Goal: Find specific page/section: Find specific page/section

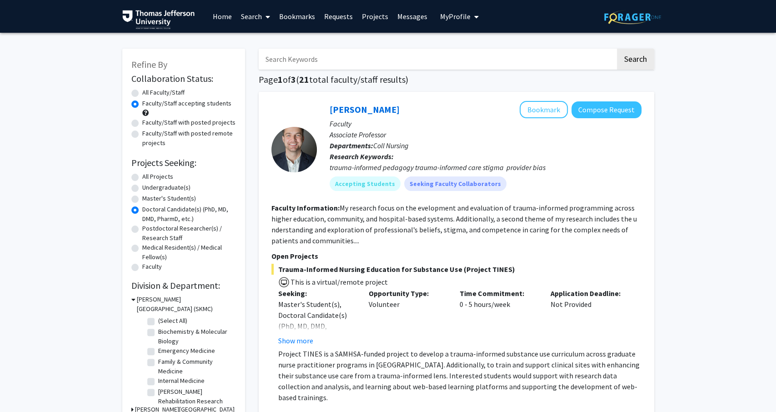
click at [316, 56] on input "Search Keywords" at bounding box center [437, 59] width 357 height 21
type input "[PERSON_NAME]"
click at [617, 49] on button "Search" at bounding box center [635, 59] width 37 height 21
radio input "true"
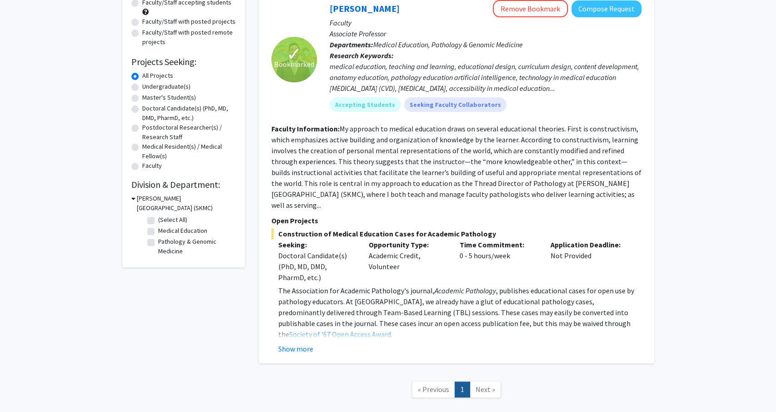
scroll to position [105, 0]
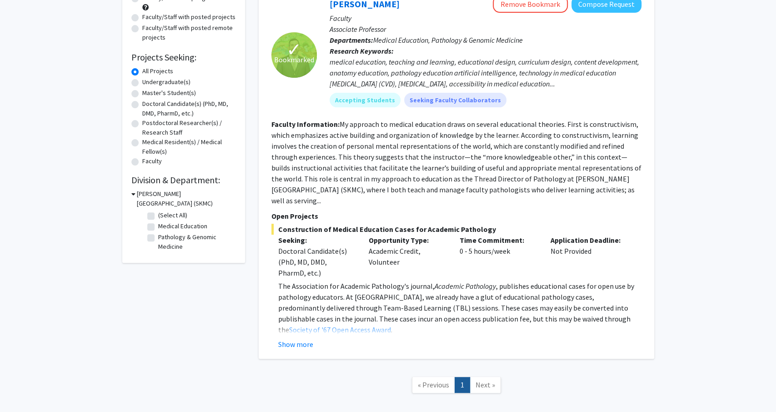
click at [599, 190] on fg-read-more "My approach to medical education draws on several educational theories. First i…" at bounding box center [456, 162] width 370 height 85
click at [298, 339] on button "Show more" at bounding box center [295, 344] width 35 height 11
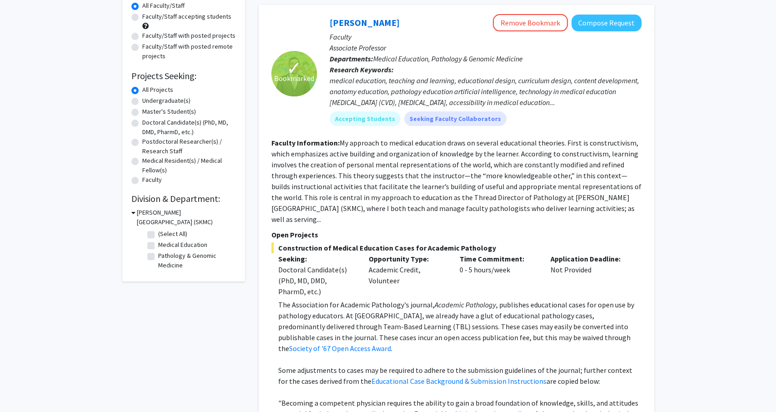
scroll to position [0, 0]
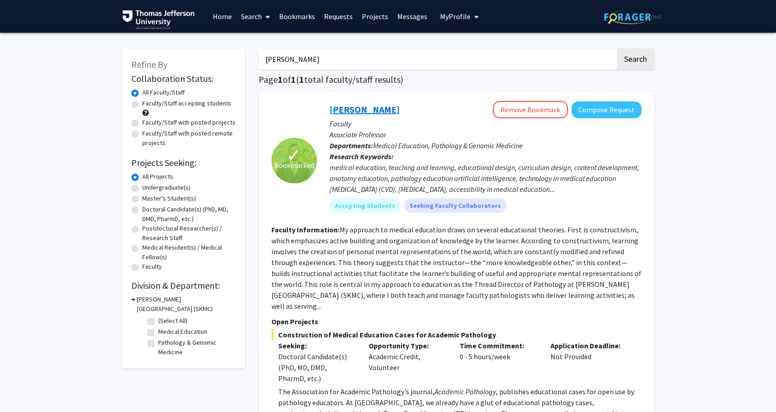
click at [350, 113] on link "[PERSON_NAME]" at bounding box center [365, 109] width 70 height 11
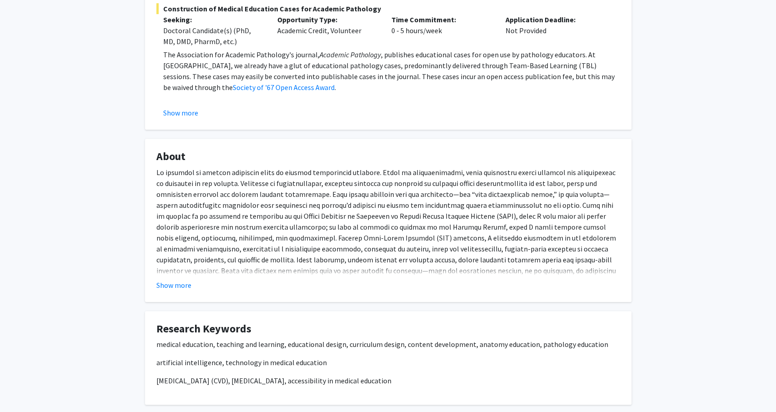
scroll to position [218, 0]
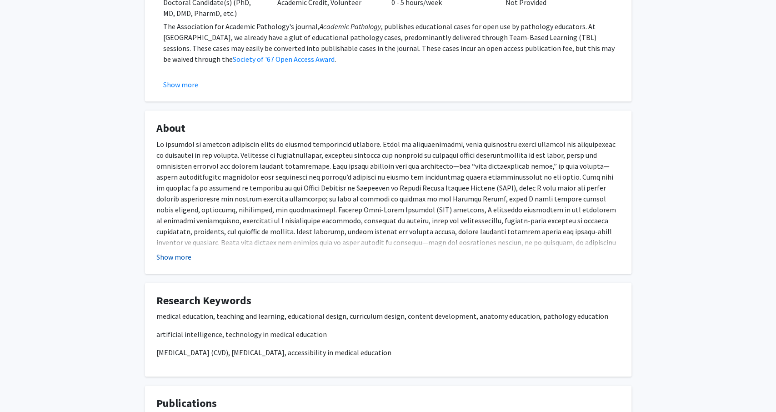
click at [171, 259] on button "Show more" at bounding box center [173, 256] width 35 height 11
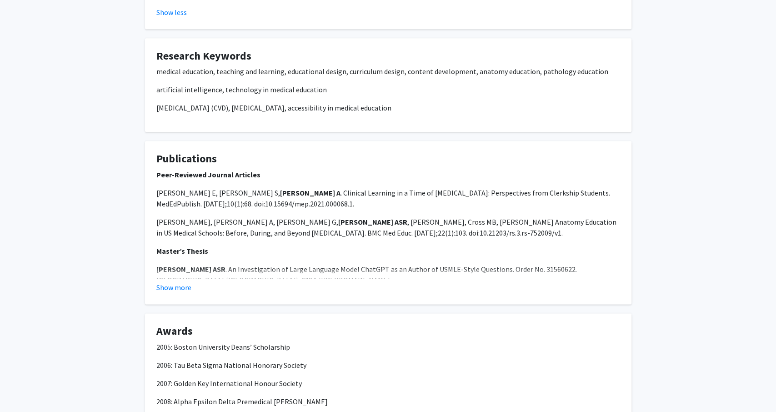
scroll to position [714, 0]
click at [169, 282] on button "Show more" at bounding box center [173, 287] width 35 height 11
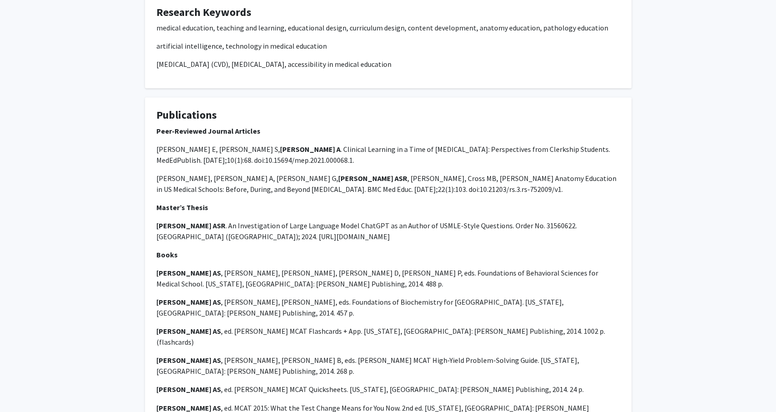
scroll to position [757, 0]
click at [75, 254] on div "[PERSON_NAME] Remove Bookmark Compose Request Titles: Associate Professor Degre…" at bounding box center [388, 353] width 776 height 2154
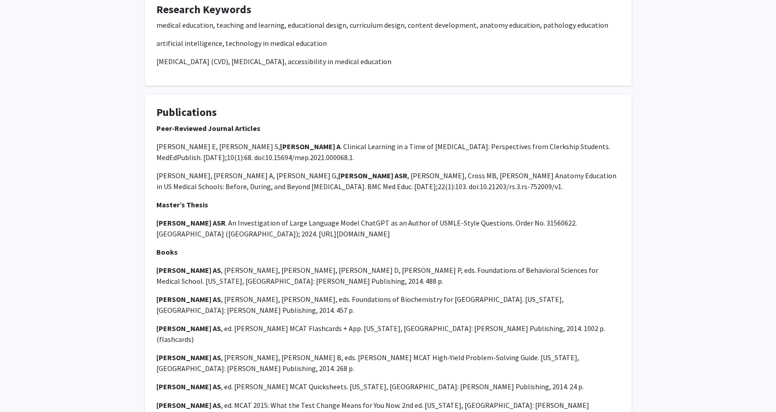
scroll to position [760, 0]
